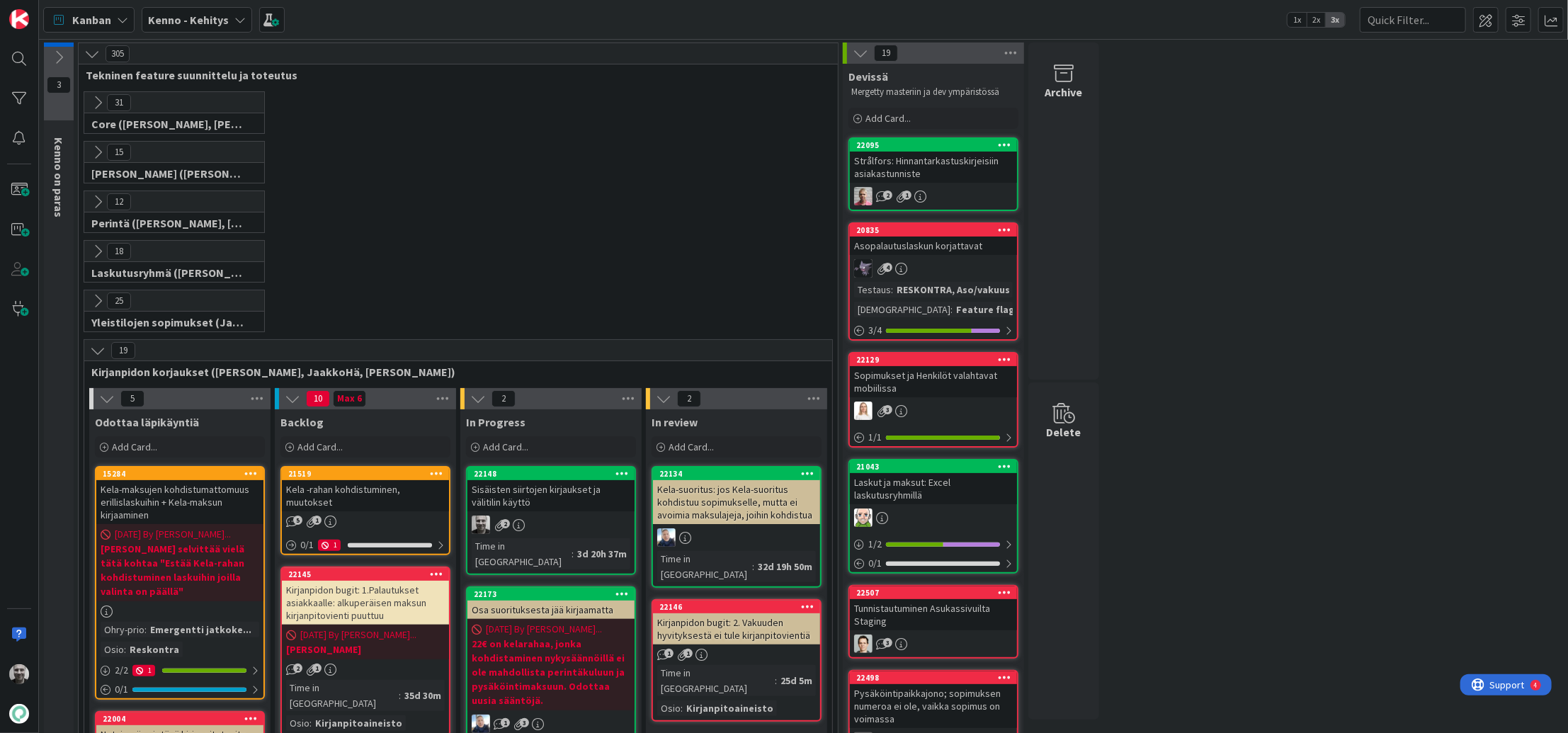
scroll to position [225, 0]
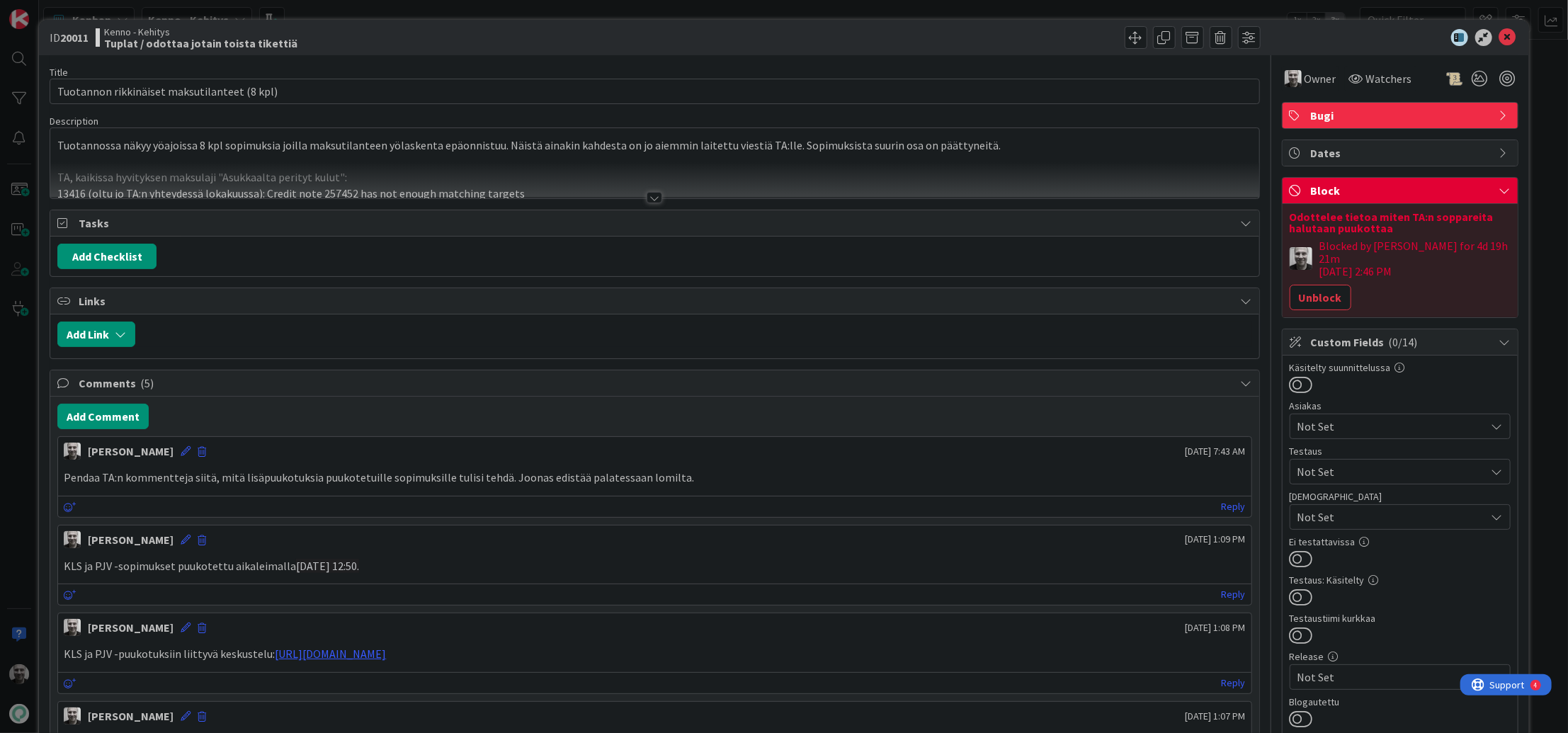
click at [653, 194] on div at bounding box center [654, 197] width 15 height 12
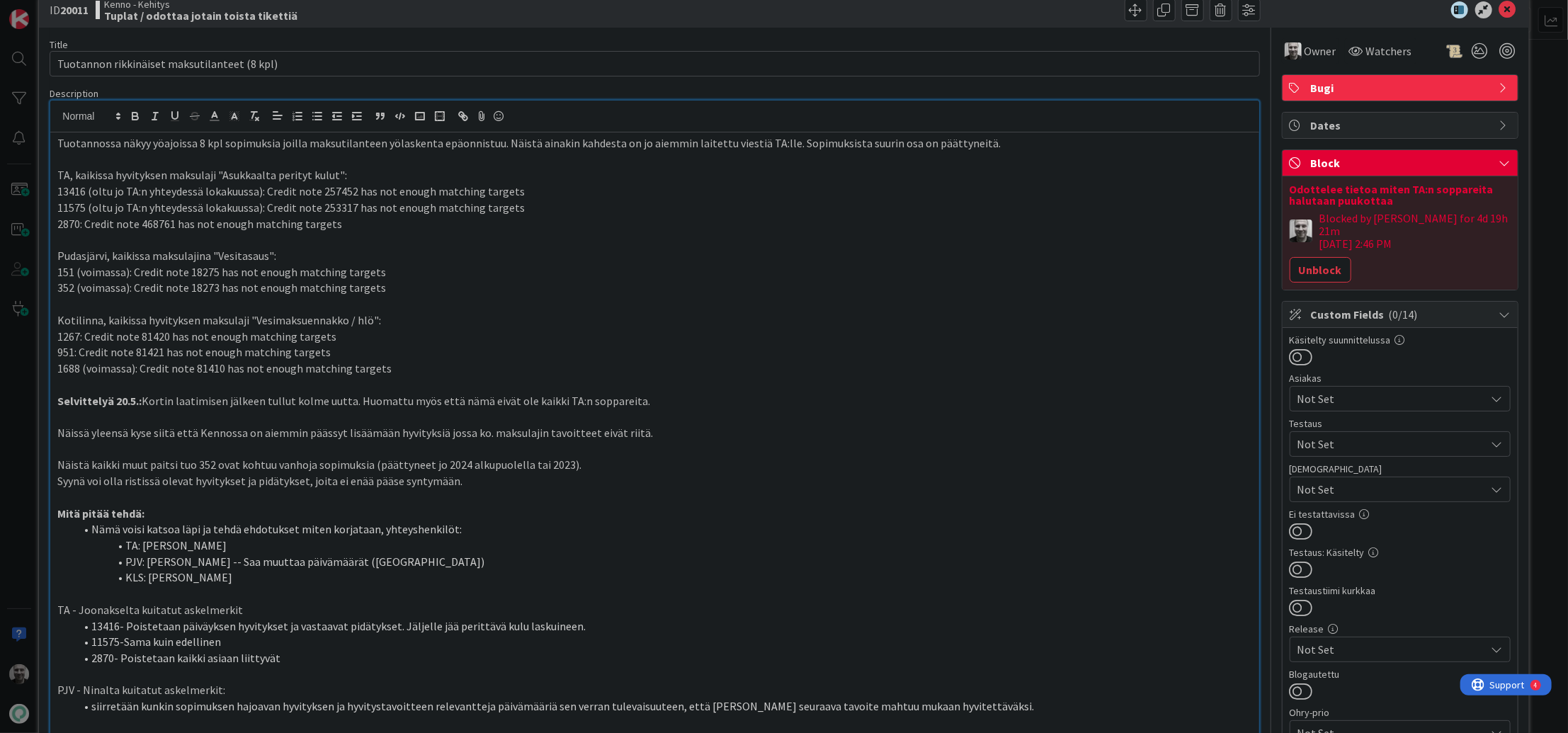
scroll to position [31, 0]
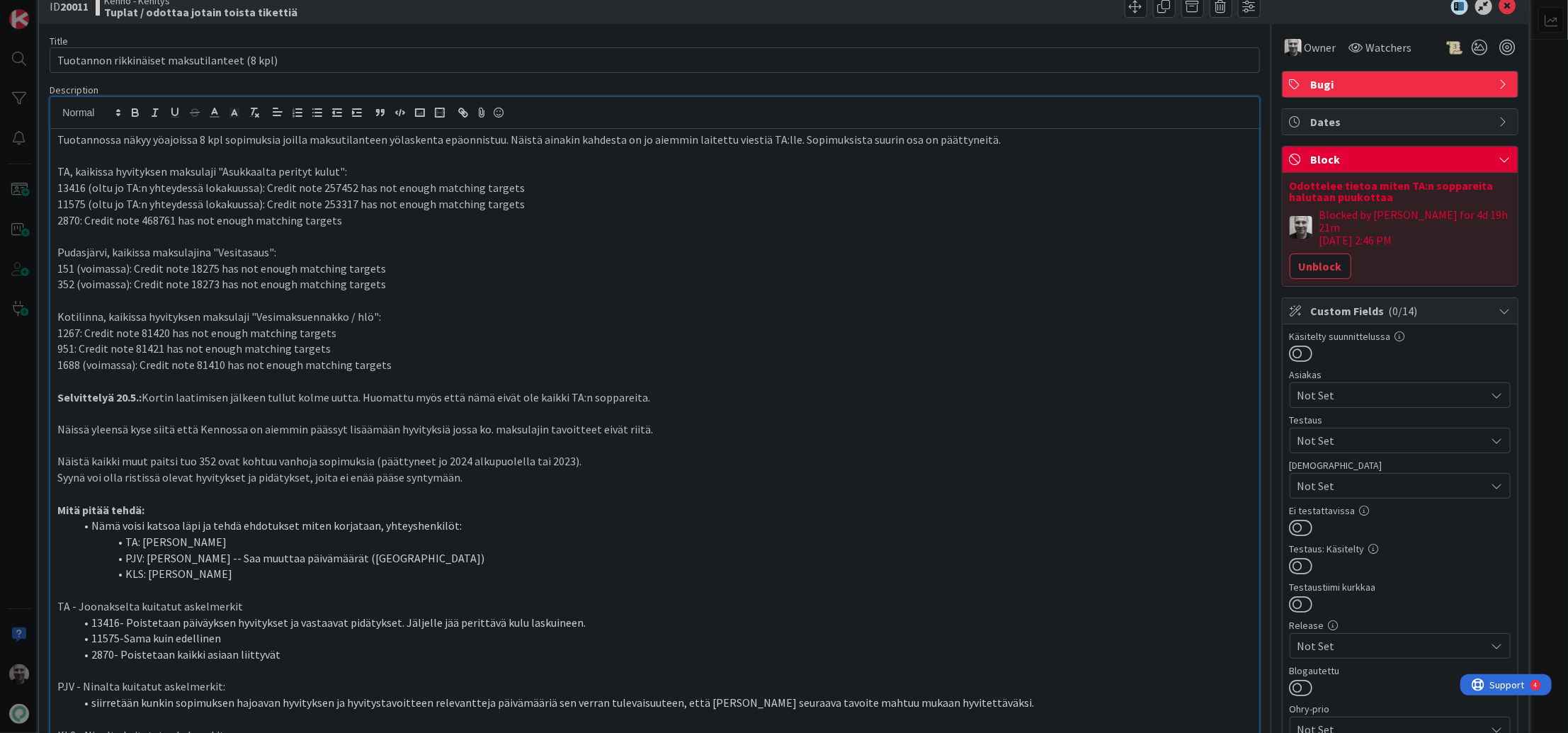
click at [64, 187] on p "13416 (oltu jo TA:n yhteydessä lokakuussa): Credit note 257452 has not enough m…" at bounding box center [654, 187] width 1194 height 16
copy p "13416"
click at [78, 198] on p "11575 (oltu jo TA:n yhteydessä lokakuussa): Credit note 253317 has not enough m…" at bounding box center [654, 203] width 1194 height 16
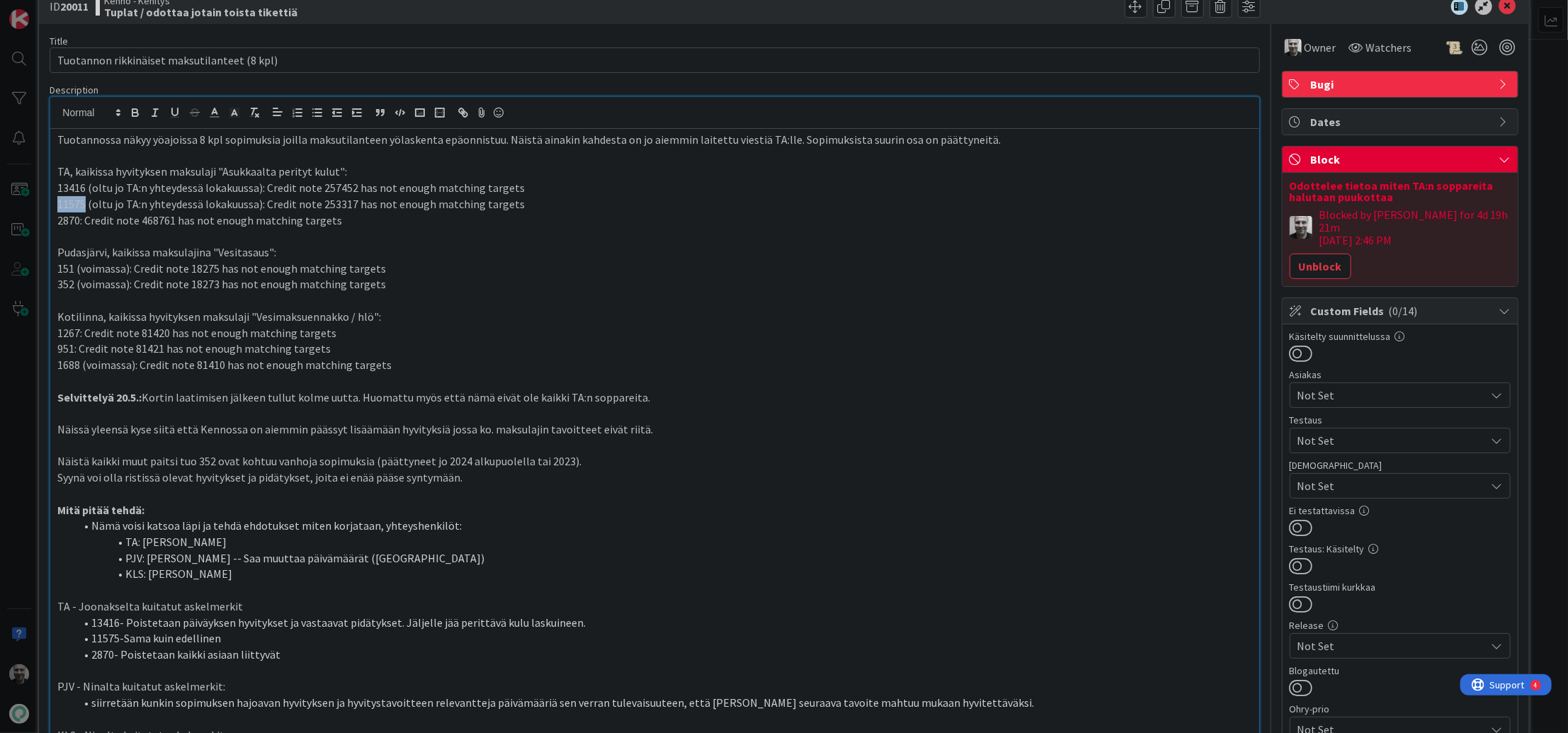
copy p "11575"
click at [67, 218] on p "2870: Credit note 468761 has not enough matching targets" at bounding box center [654, 220] width 1194 height 16
copy p "2870"
